Goal: Task Accomplishment & Management: Manage account settings

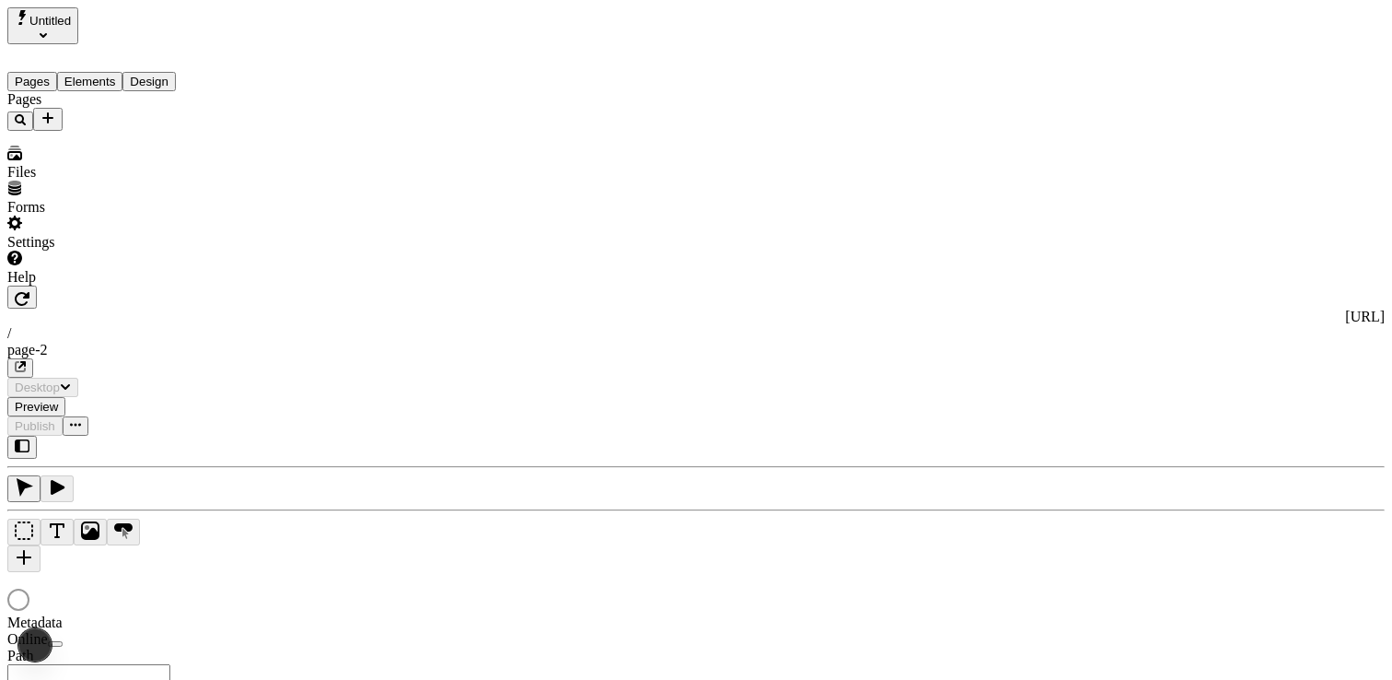
type input "/page-2"
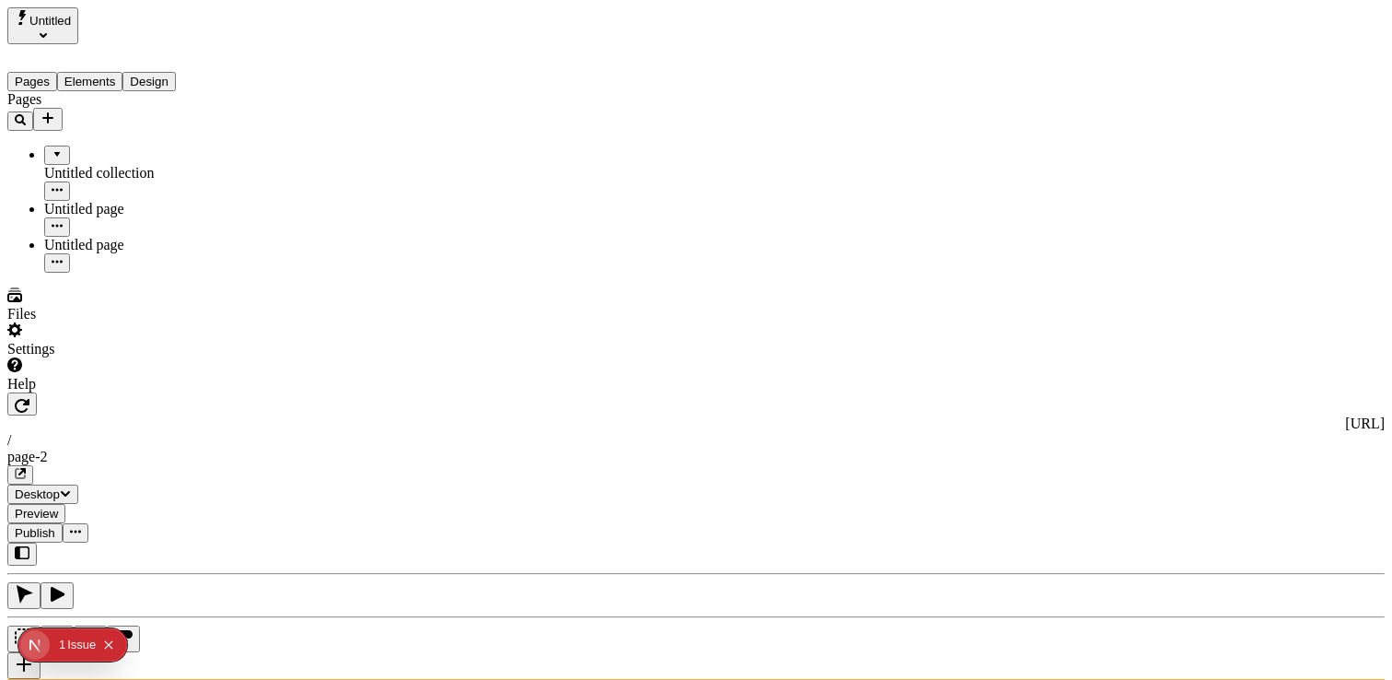
click at [55, 526] on span "Publish" at bounding box center [35, 533] width 41 height 14
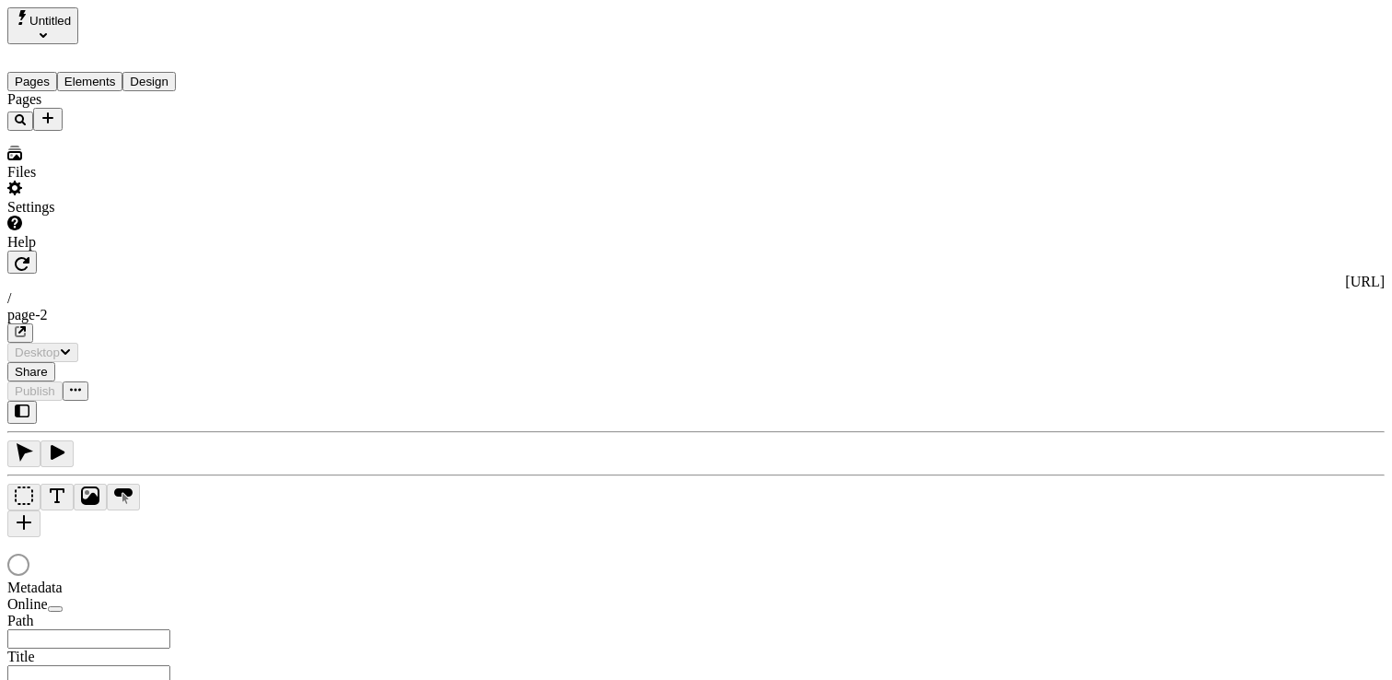
type input "/page-2"
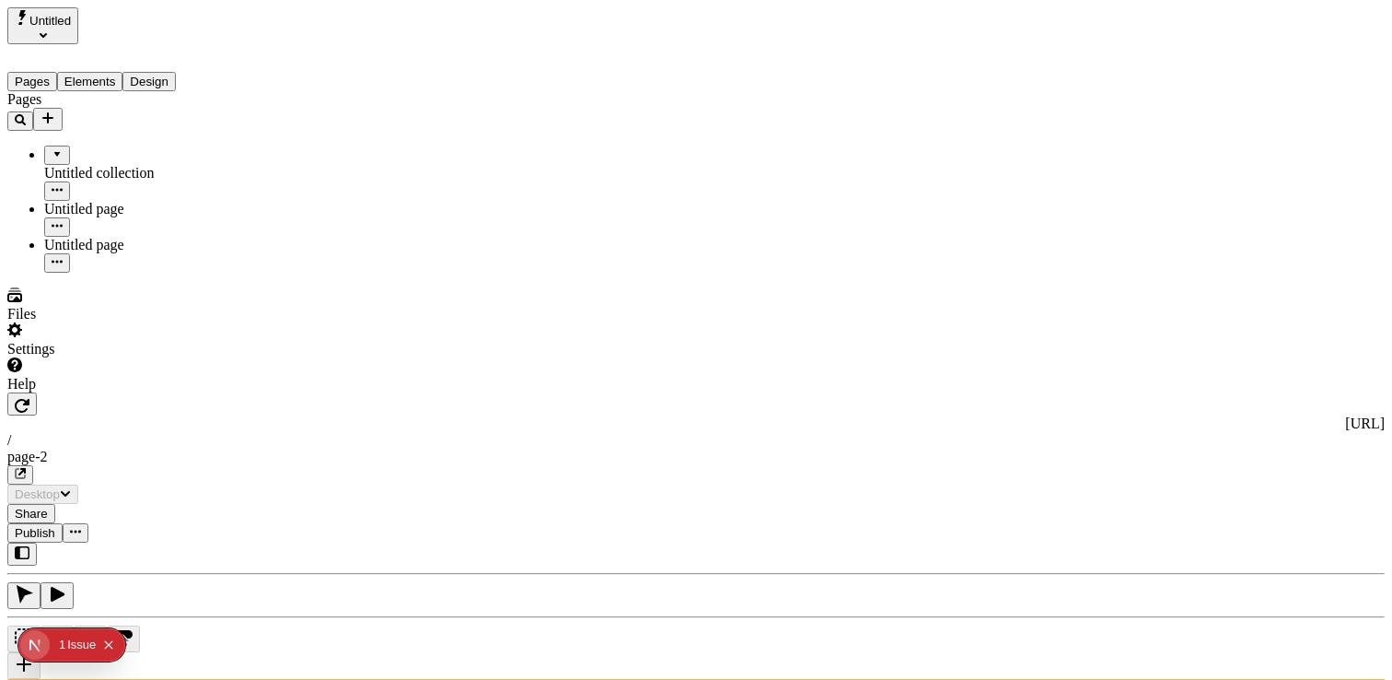
click at [55, 526] on span "Publish" at bounding box center [35, 533] width 41 height 14
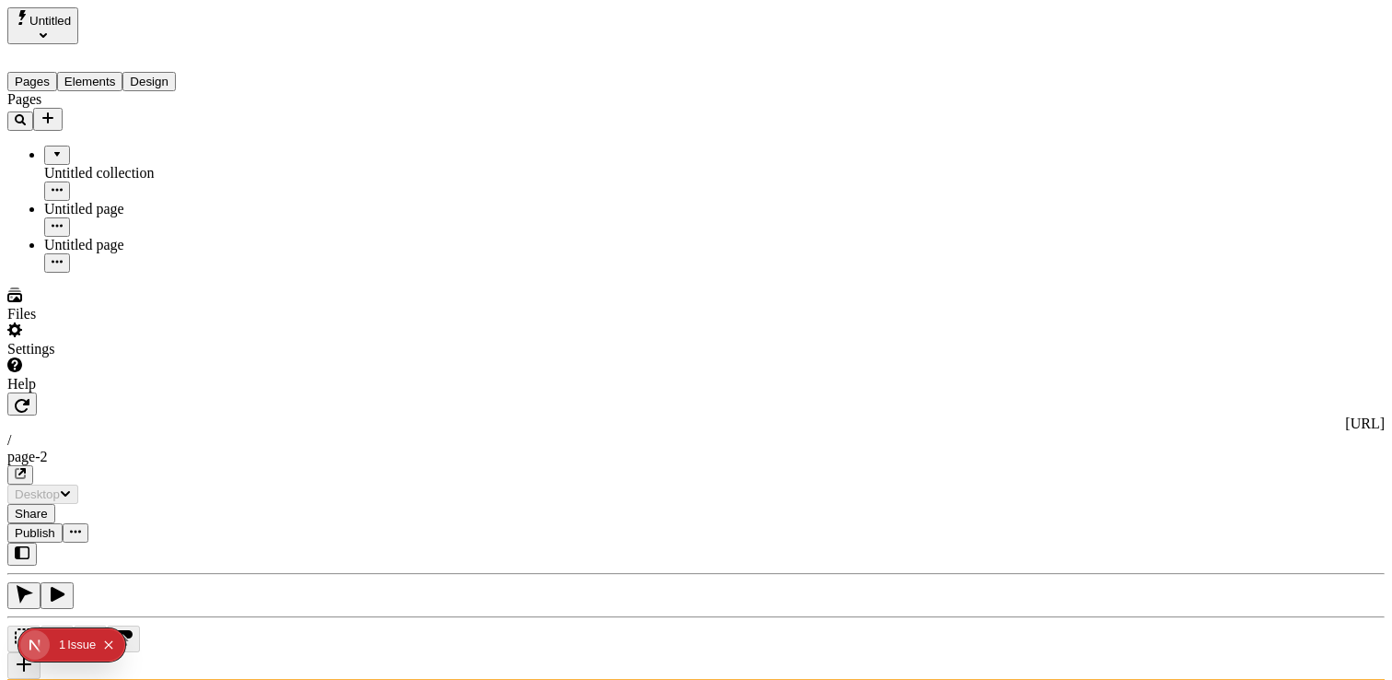
click at [63, 523] on button "Publish" at bounding box center [34, 532] width 55 height 19
